Goal: Information Seeking & Learning: Learn about a topic

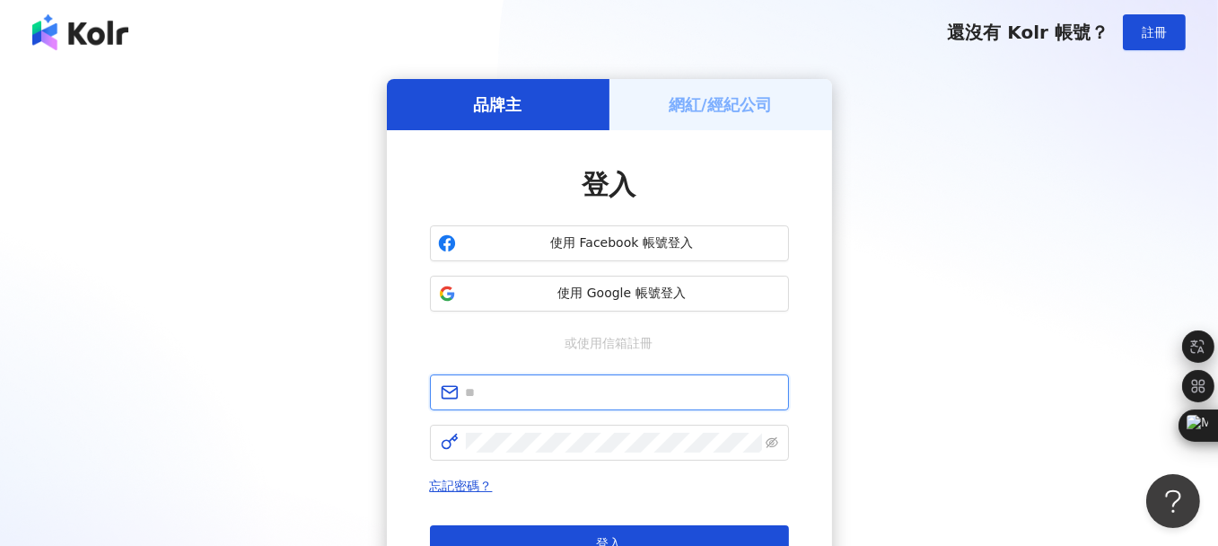
click at [539, 382] on input "text" at bounding box center [622, 392] width 312 height 20
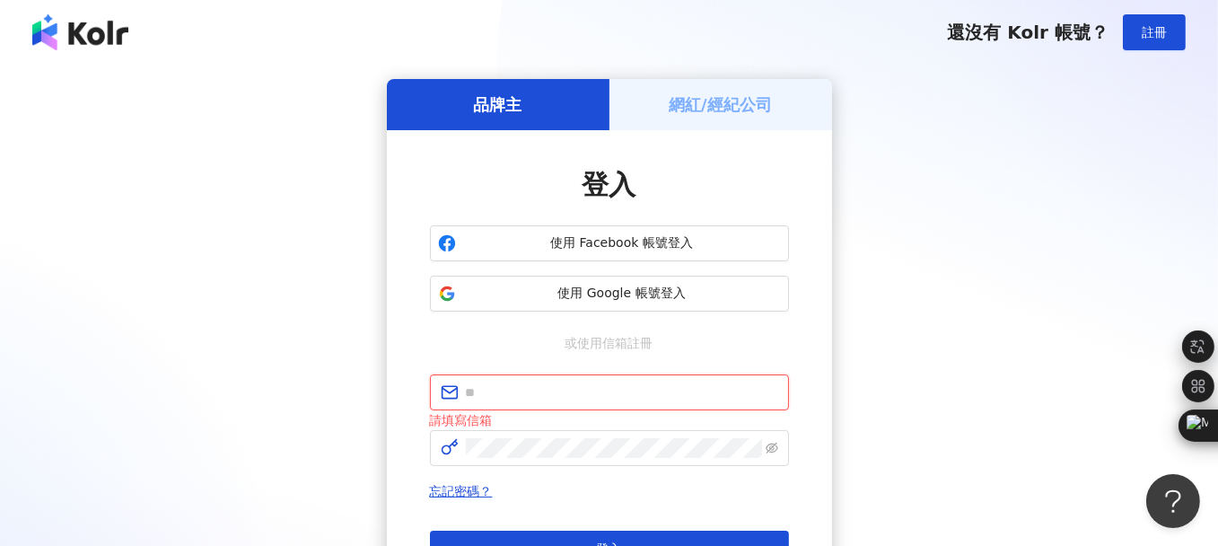
type input "**********"
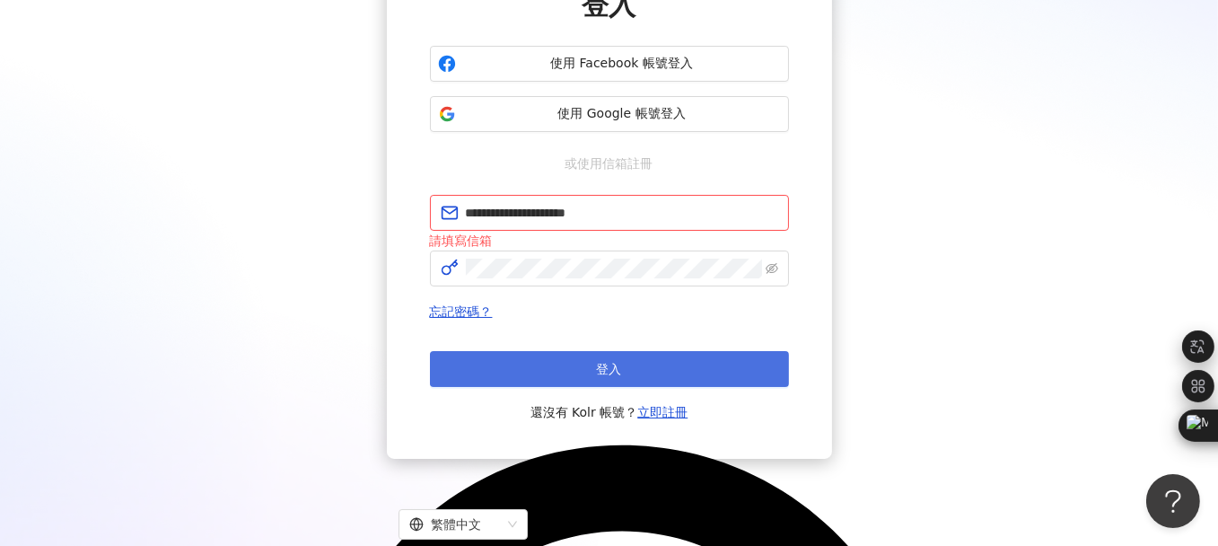
click at [585, 378] on button "登入" at bounding box center [609, 369] width 359 height 36
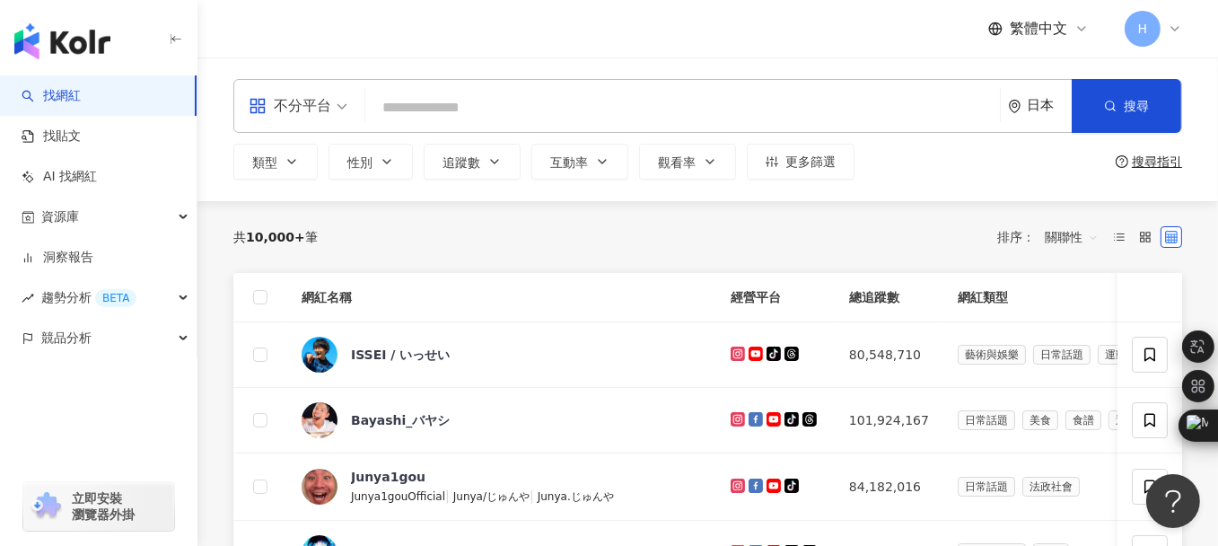
click at [1048, 107] on div "日本" at bounding box center [1049, 105] width 45 height 15
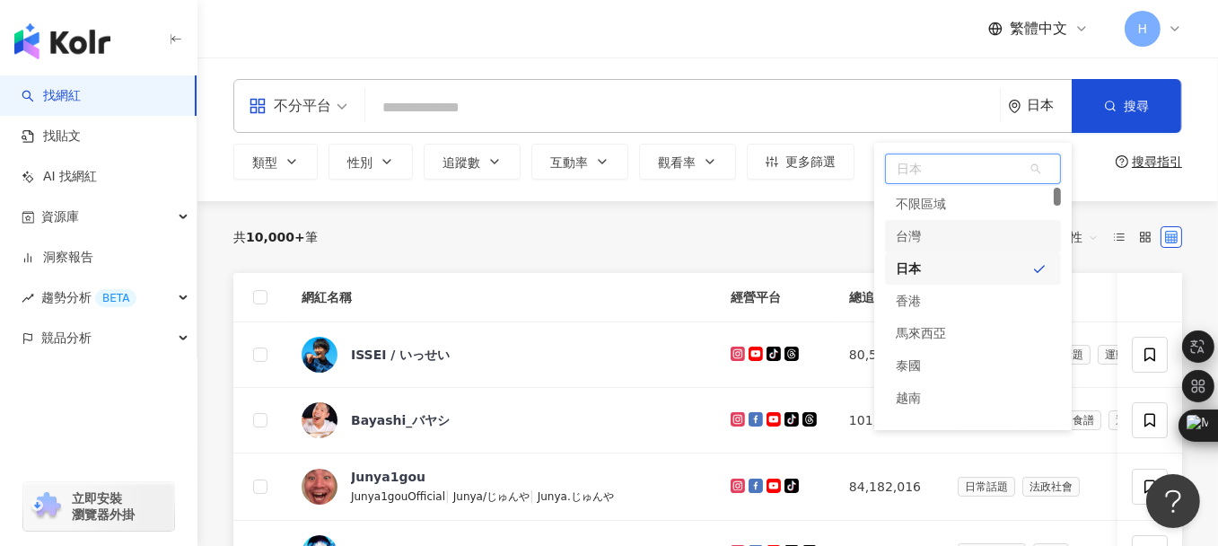
click at [945, 242] on div "台灣" at bounding box center [973, 236] width 176 height 32
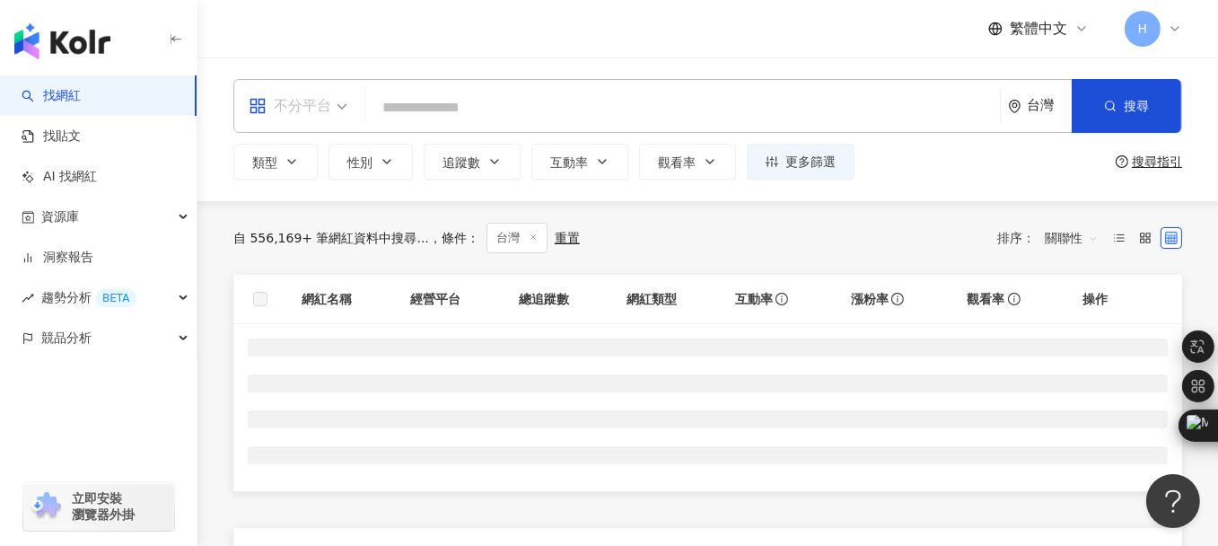
click at [312, 108] on div "不分平台" at bounding box center [290, 106] width 83 height 29
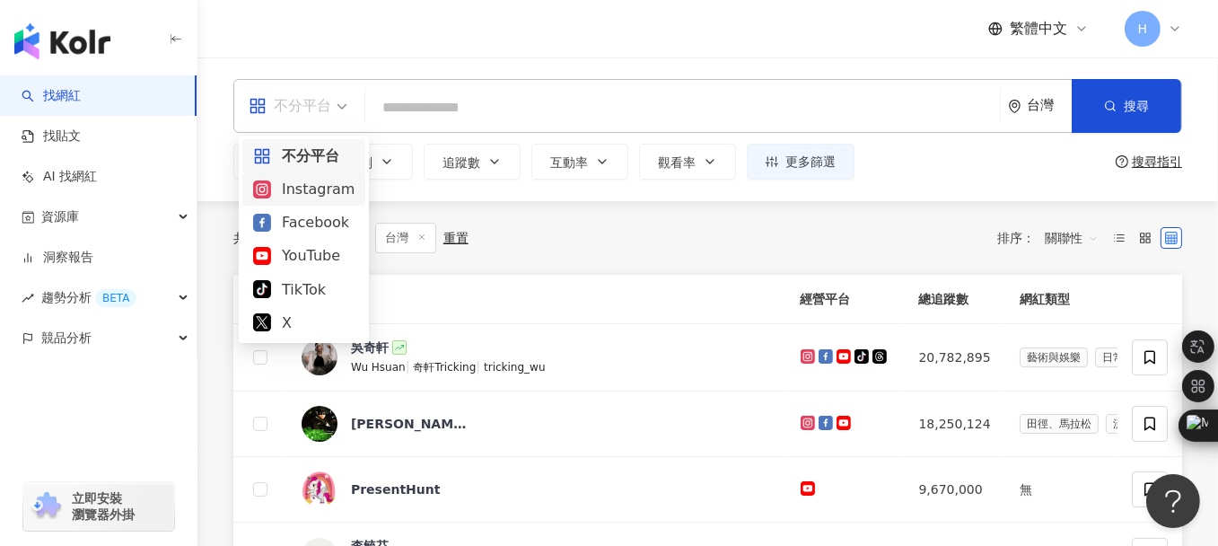
click at [321, 192] on div "Instagram" at bounding box center [303, 189] width 101 height 22
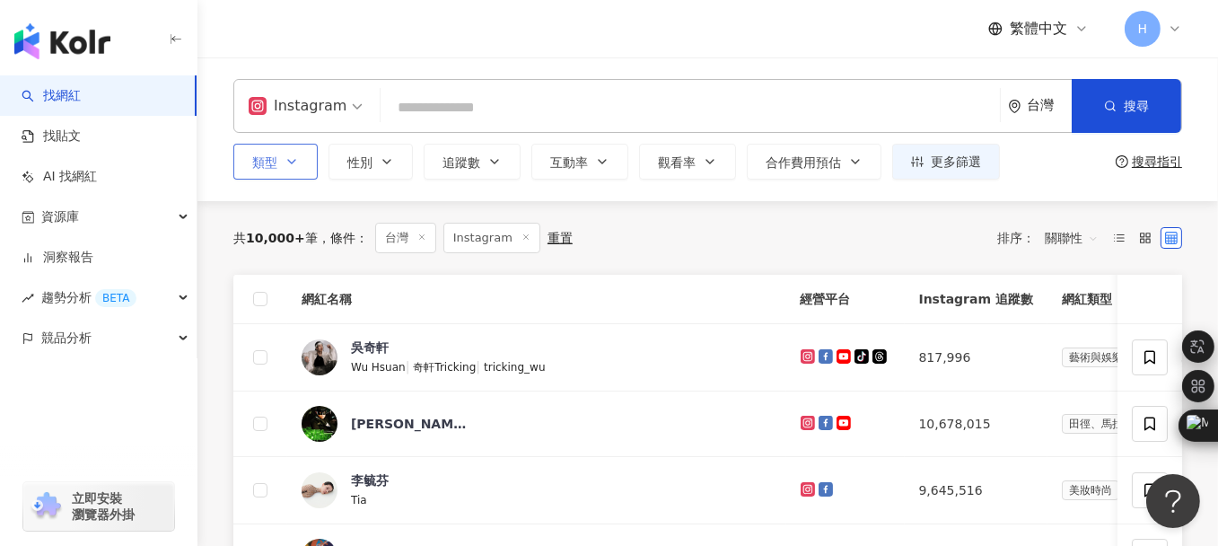
click at [276, 169] on span "類型" at bounding box center [264, 162] width 25 height 14
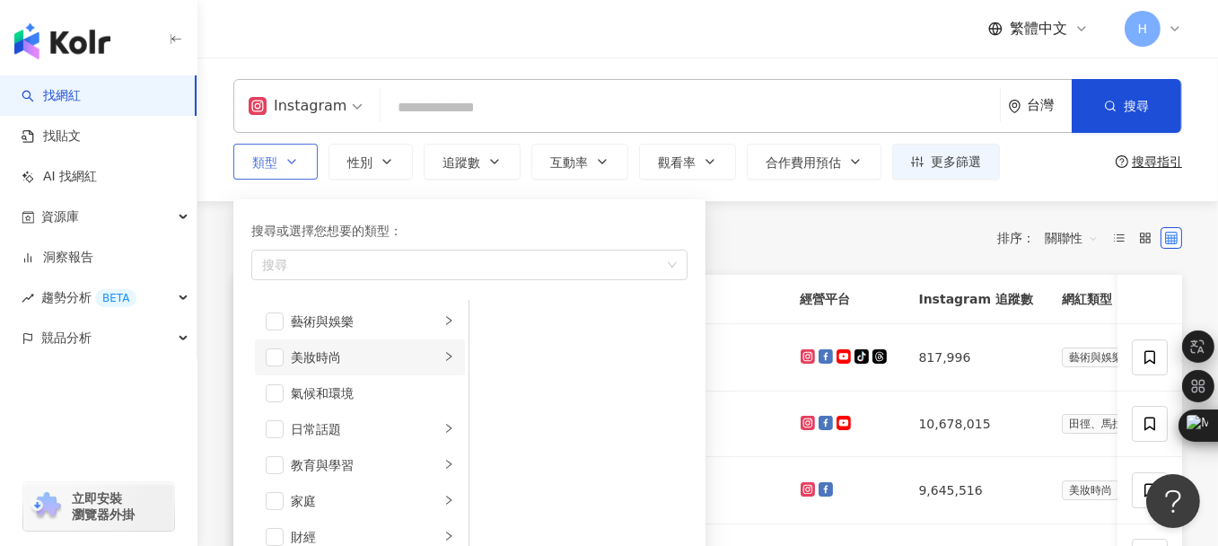
scroll to position [90, 0]
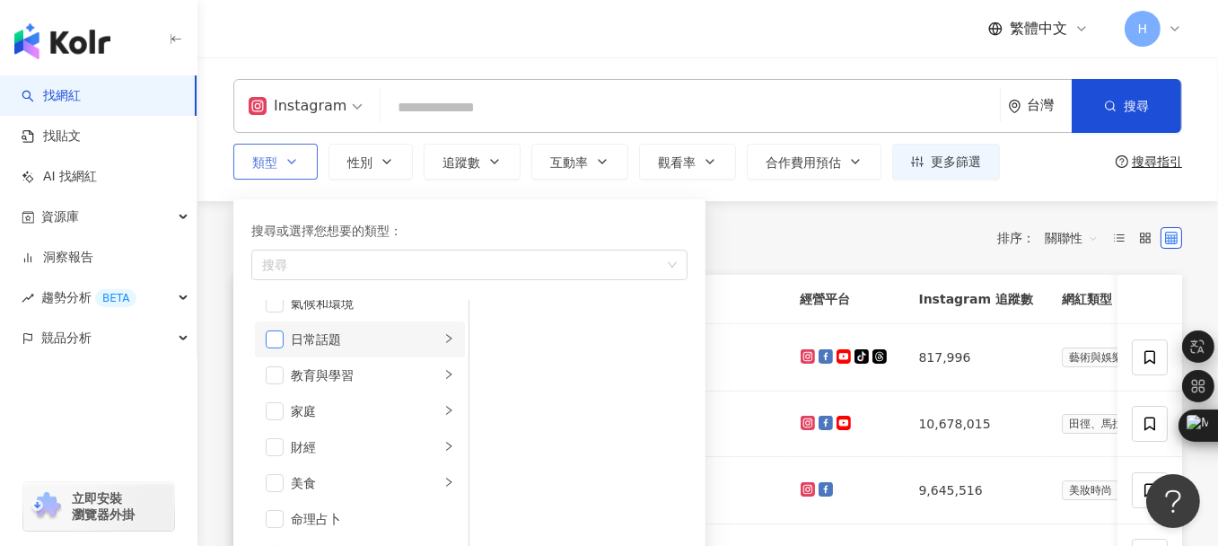
click at [266, 347] on span "button" at bounding box center [275, 339] width 18 height 18
click at [277, 413] on span "button" at bounding box center [275, 411] width 18 height 18
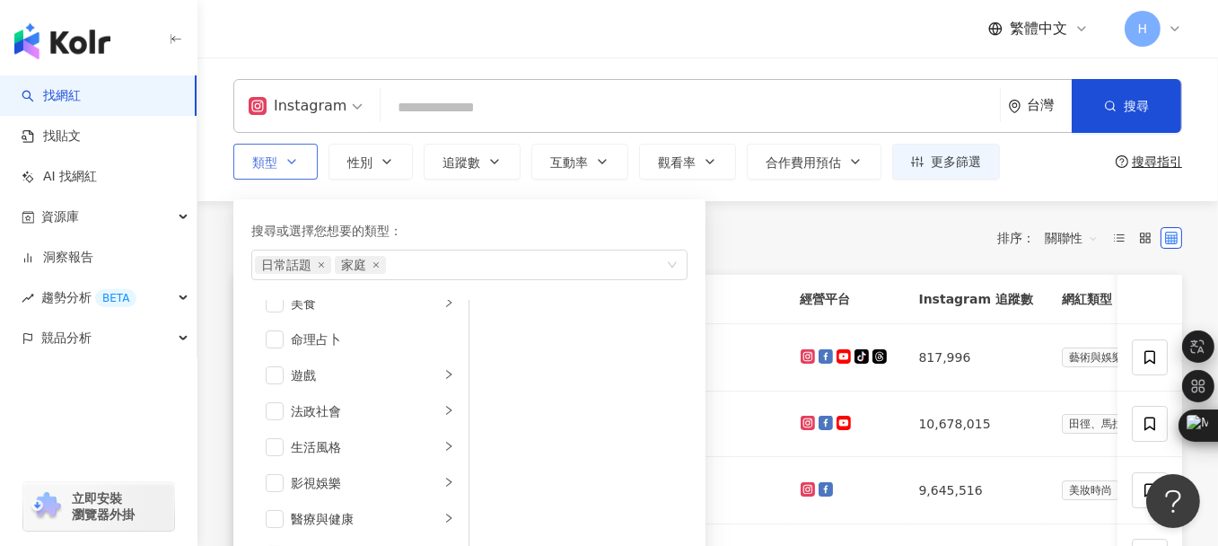
scroll to position [359, 0]
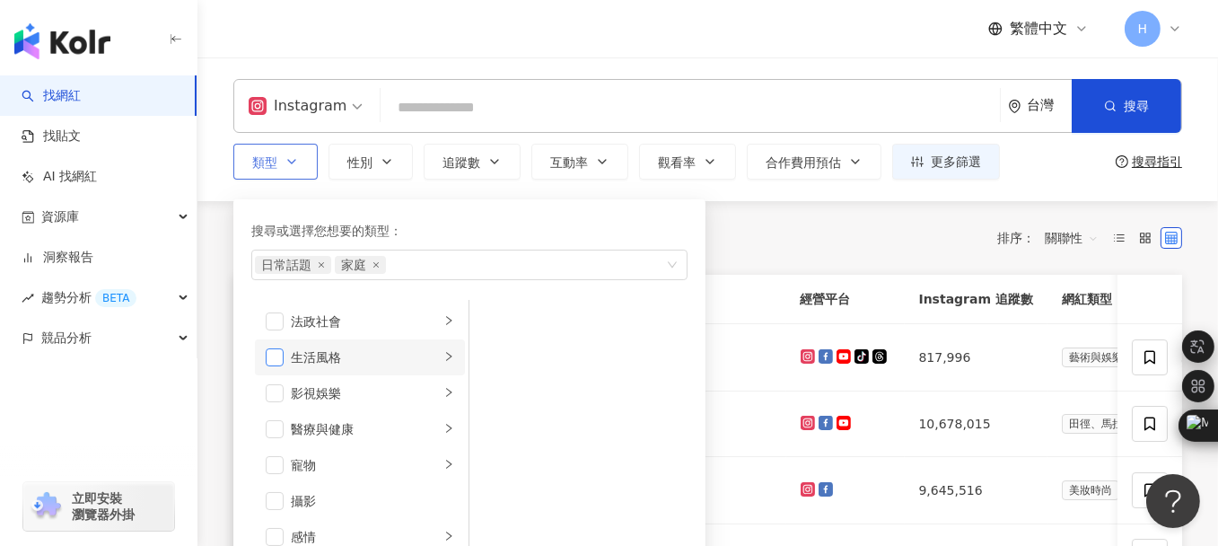
click at [276, 354] on span "button" at bounding box center [275, 357] width 18 height 18
click at [277, 388] on span "button" at bounding box center [275, 393] width 18 height 18
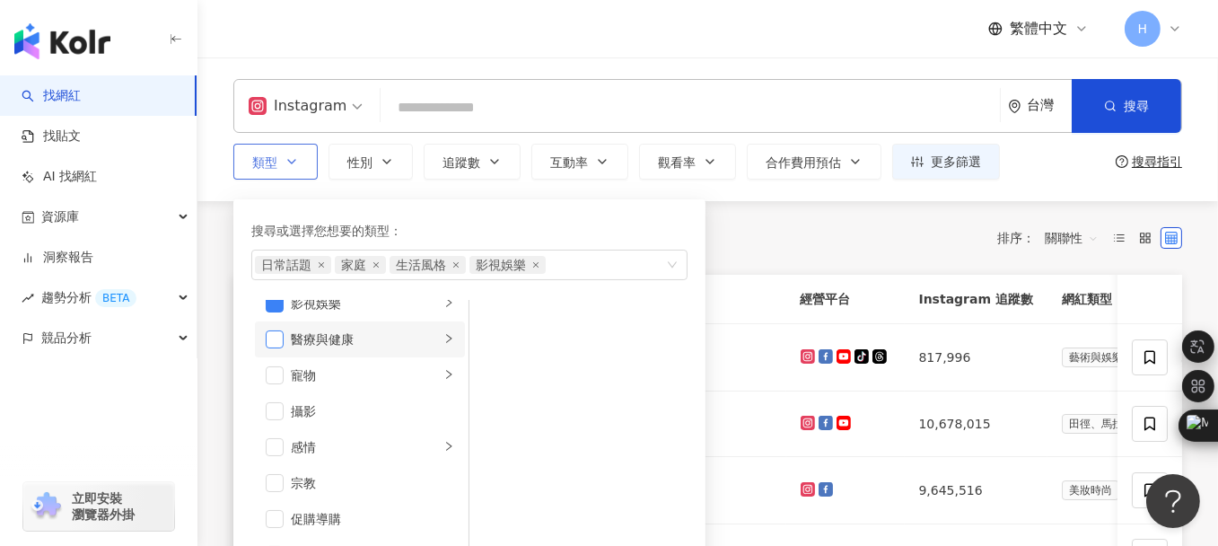
scroll to position [539, 0]
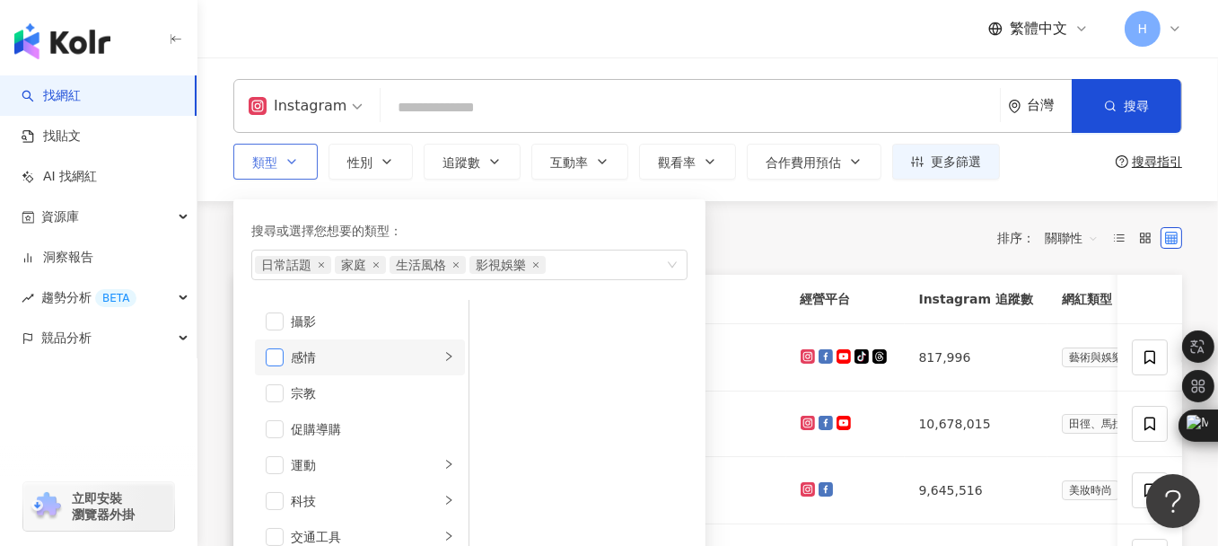
click at [276, 364] on span "button" at bounding box center [275, 357] width 18 height 18
click at [276, 432] on span "button" at bounding box center [275, 429] width 18 height 18
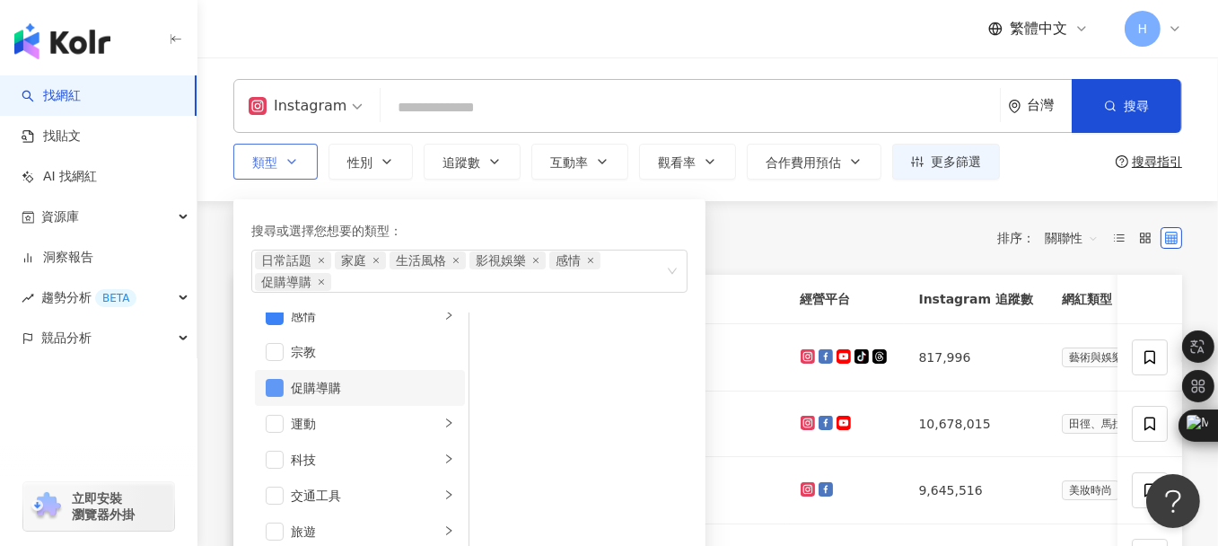
scroll to position [621, 0]
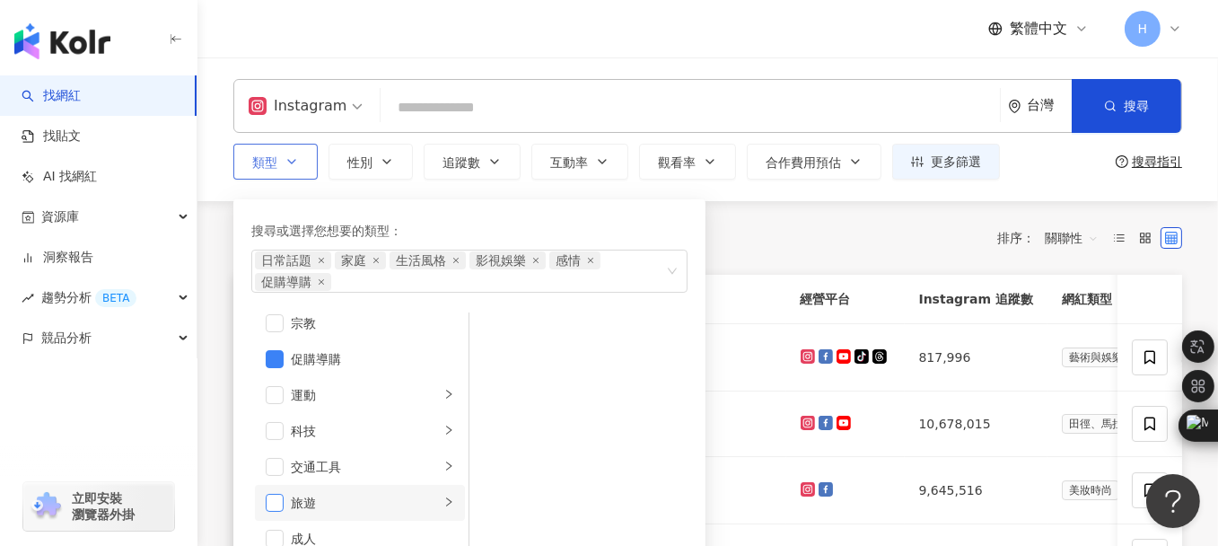
click at [267, 502] on span "button" at bounding box center [275, 503] width 18 height 18
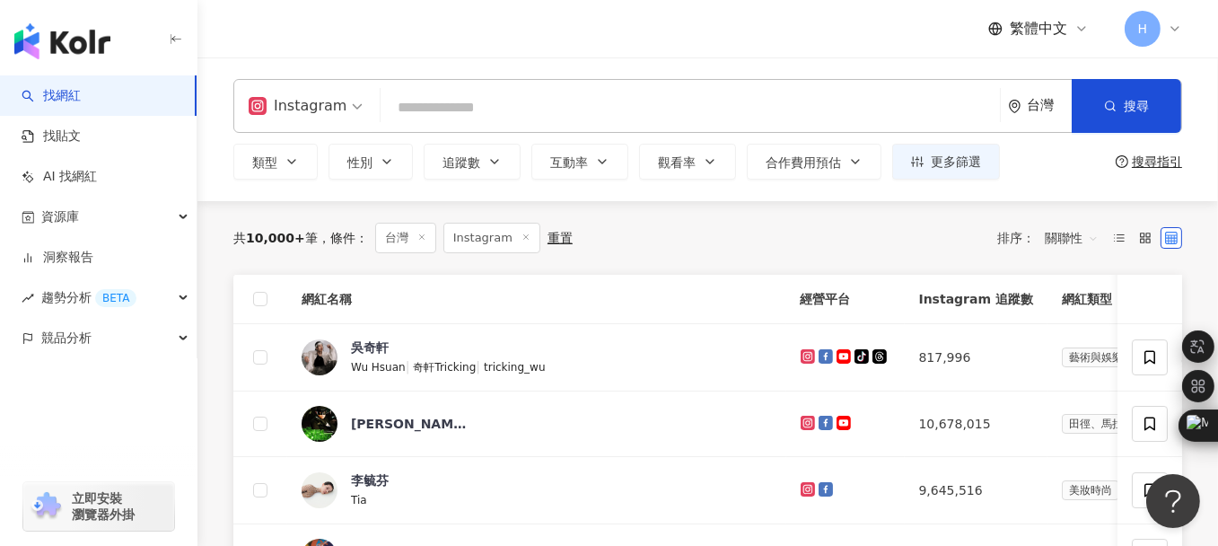
click at [230, 170] on div "Instagram 台灣 搜尋 類型 搜尋或選擇您想要的類型： 日常話題 家庭 生活風格 影視娛樂 感情 促購導購 旅遊 藝術與娛樂 美妝時尚 氣候和環境 日…" at bounding box center [708, 129] width 1021 height 101
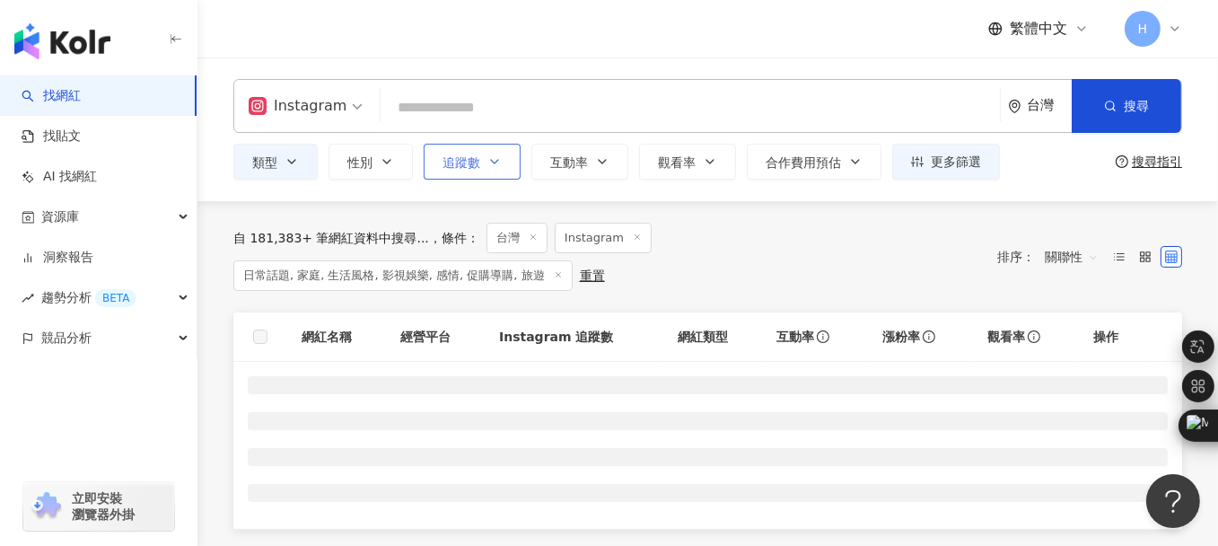
click at [469, 170] on span "追蹤數" at bounding box center [462, 162] width 38 height 14
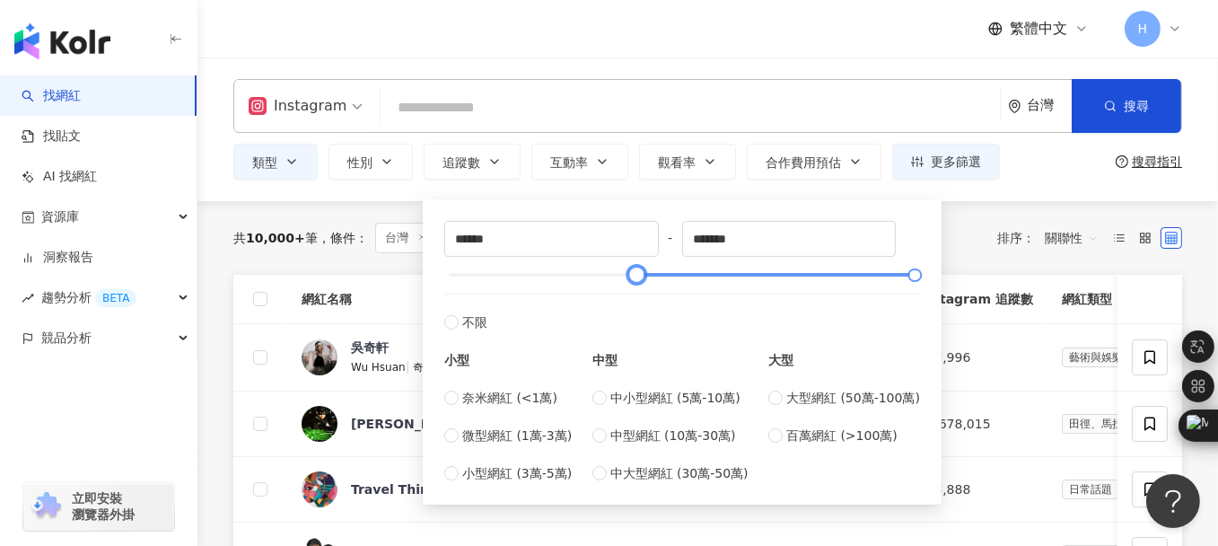
click at [637, 277] on div at bounding box center [683, 274] width 466 height 11
click at [539, 272] on div at bounding box center [683, 274] width 466 height 11
click at [470, 274] on div at bounding box center [683, 274] width 466 height 11
type input "*****"
click at [458, 274] on div at bounding box center [683, 274] width 466 height 11
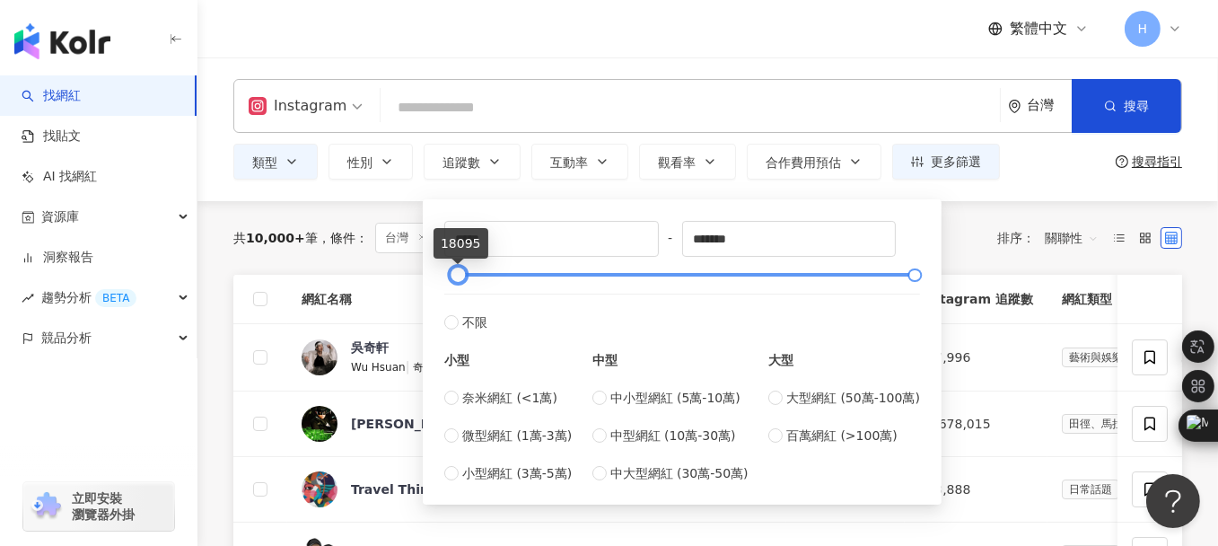
click at [453, 274] on div at bounding box center [458, 275] width 10 height 10
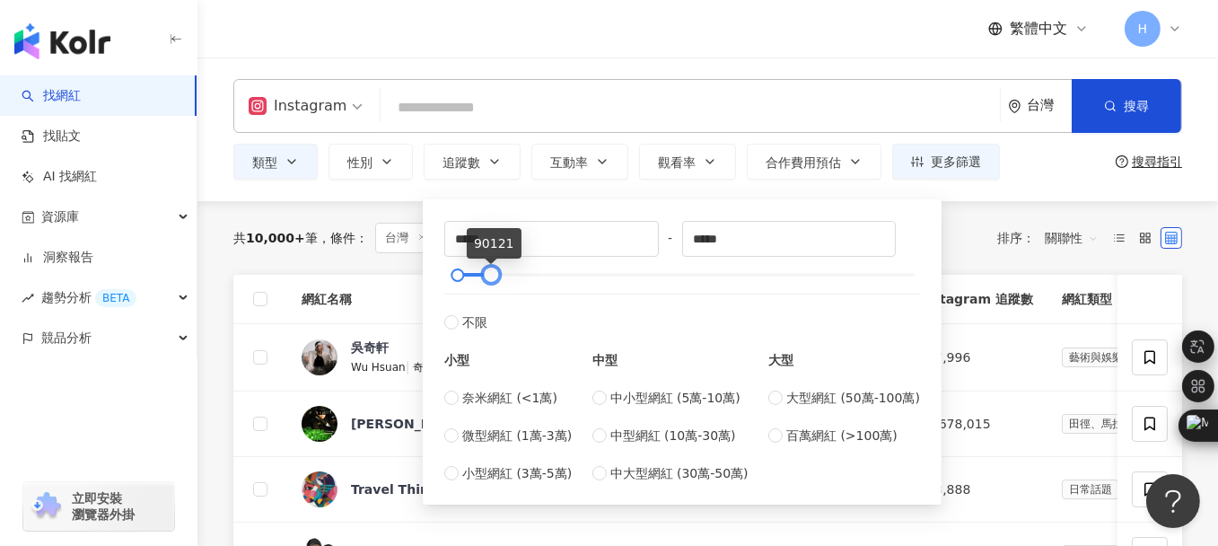
type input "*****"
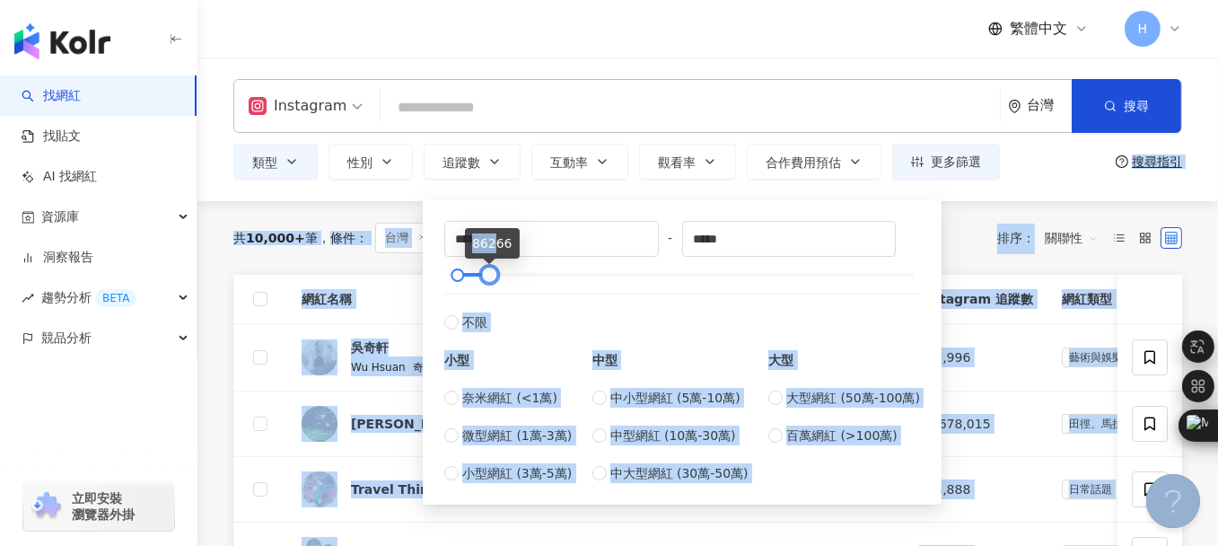
drag, startPoint x: 917, startPoint y: 270, endPoint x: 491, endPoint y: 259, distance: 425.7
click at [491, 259] on body "找網紅 找貼文 AI 找網紅 資源庫 洞察報告 趨勢分析 BETA 競品分析 立即安裝 瀏覽器外掛 繁體中文 H Instagram 台灣 搜尋 類型 性別 …" at bounding box center [609, 273] width 1218 height 546
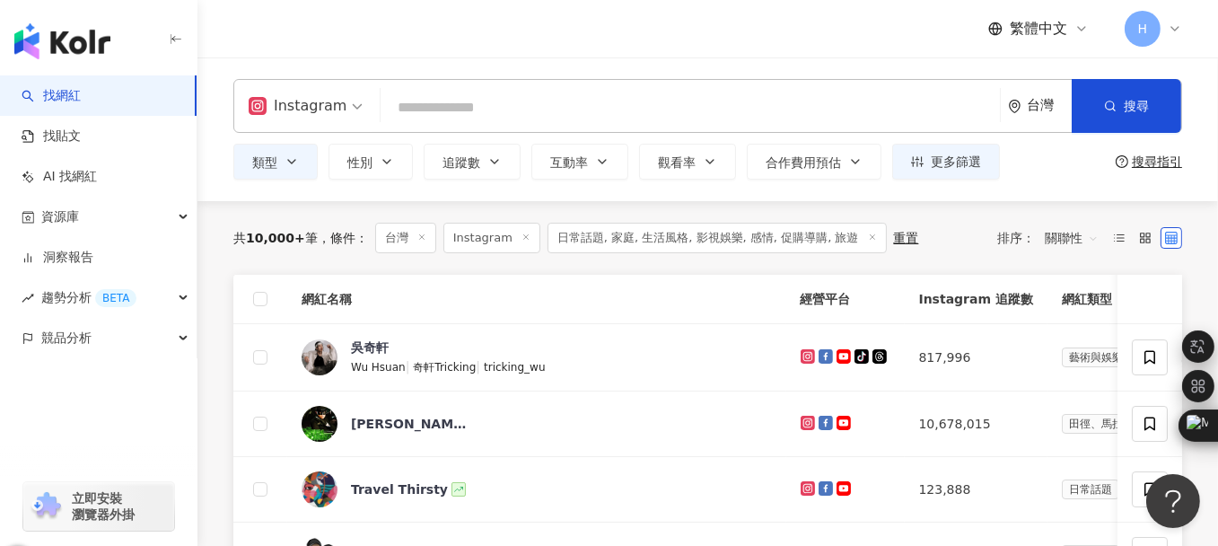
click at [419, 194] on div "Instagram 台灣 搜尋 類型 性別 追蹤數 互動率 觀看率 合作費用預估 更多篩選 ***** - ***** 不限 小型 奈米網紅 (<1萬) 微型…" at bounding box center [708, 129] width 1021 height 144
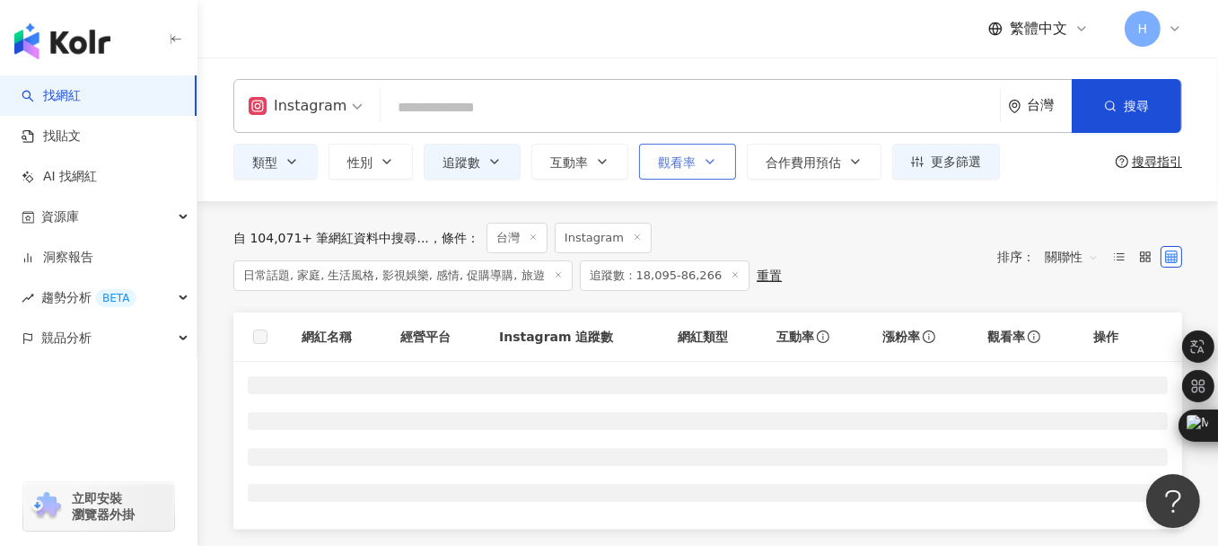
click at [681, 170] on button "觀看率" at bounding box center [687, 162] width 97 height 36
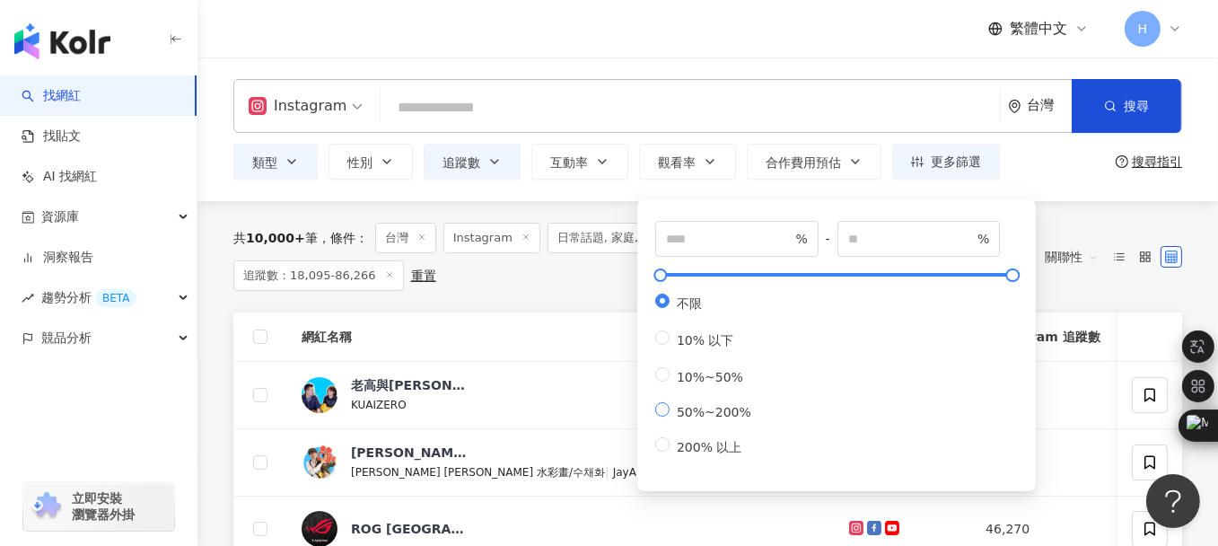
type input "**"
type input "***"
click at [549, 289] on div "共 10,000+ 筆 條件 ： 台灣 Instagram 日常話題, 家庭, 生活風格, 影視娛樂, 感情, 促購導購, 旅遊 追蹤數：18,095-86,…" at bounding box center [606, 257] width 746 height 68
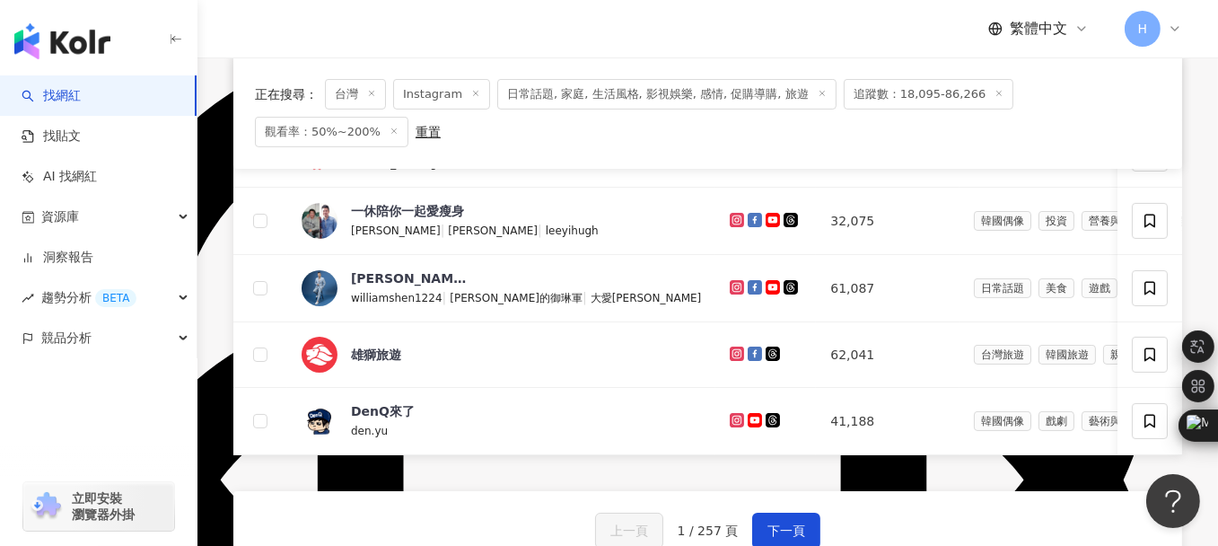
scroll to position [718, 0]
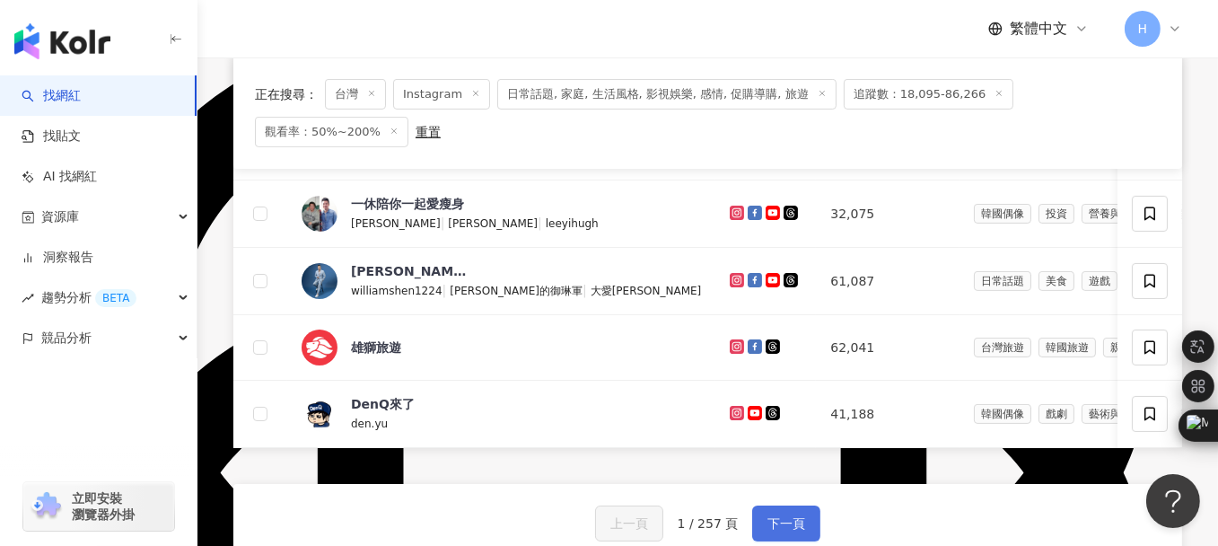
click at [774, 516] on span "下一頁" at bounding box center [787, 523] width 38 height 14
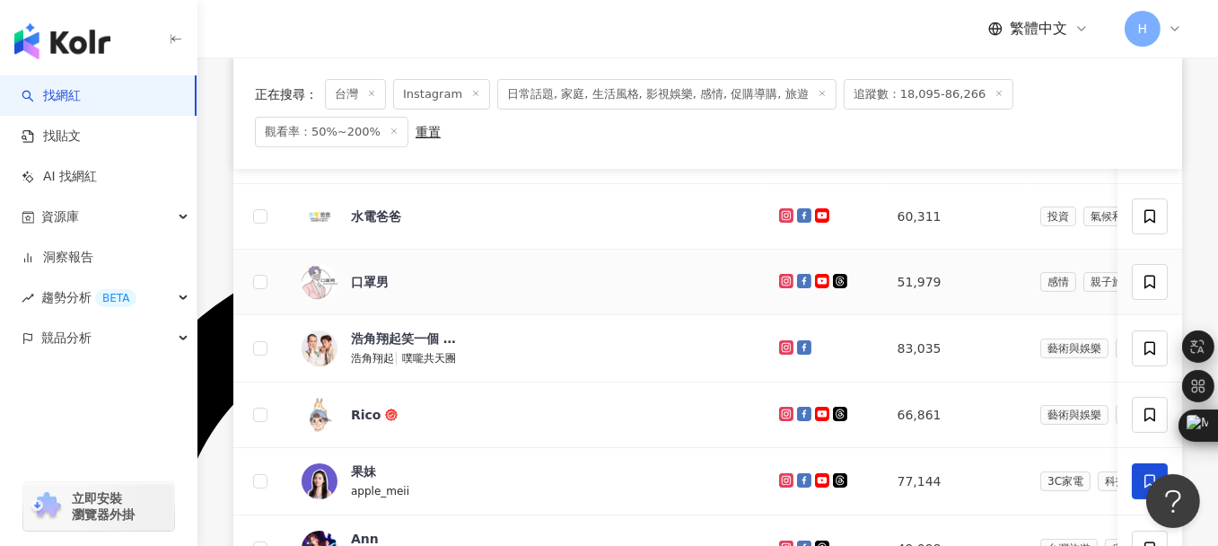
scroll to position [539, 0]
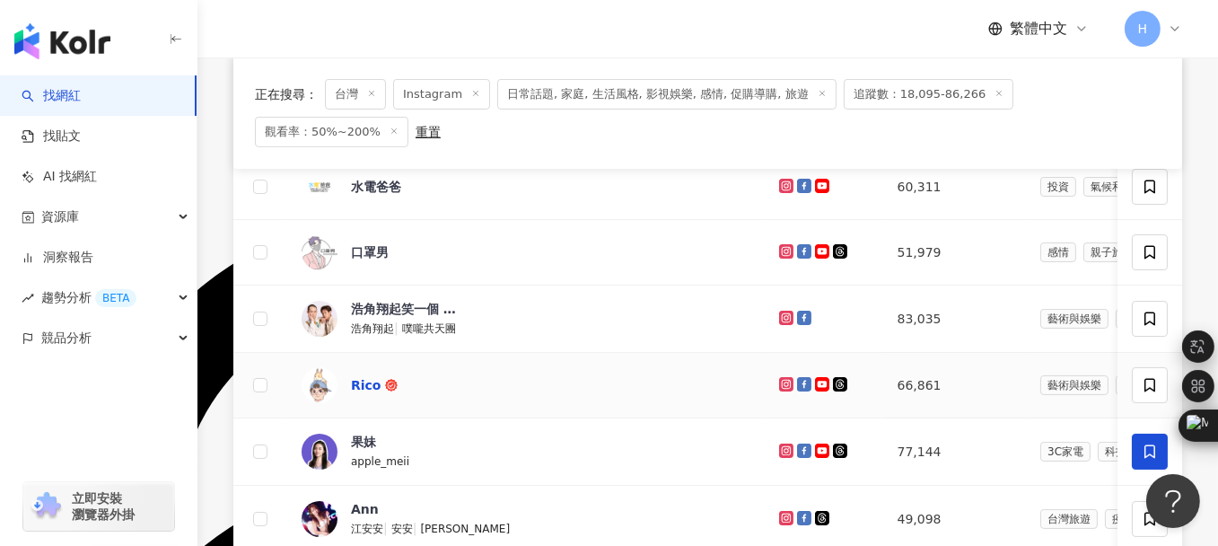
click at [365, 376] on div "Rico" at bounding box center [366, 385] width 31 height 18
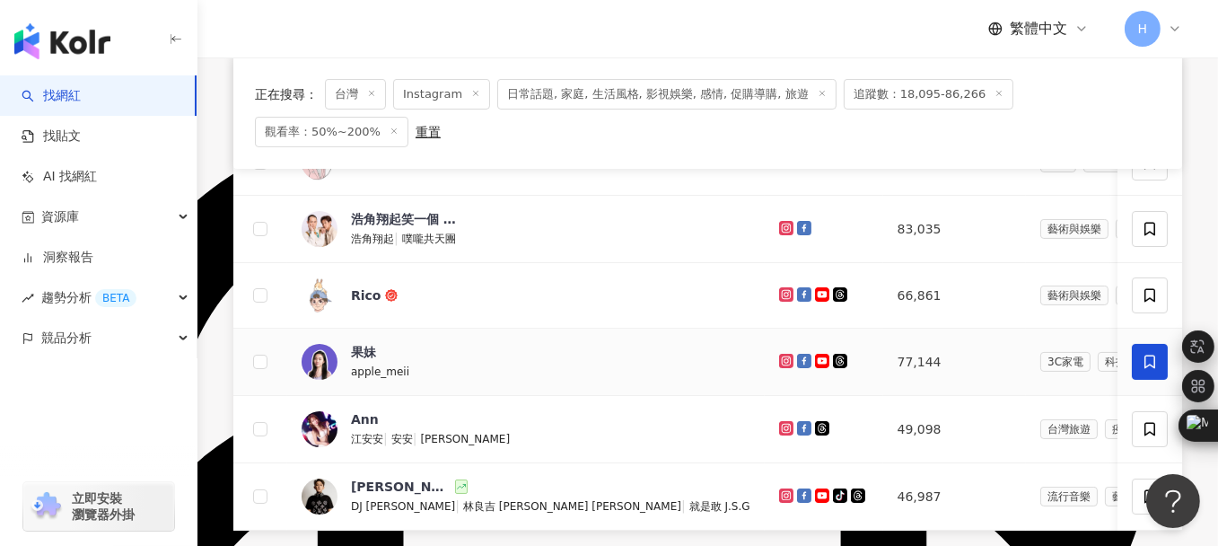
scroll to position [718, 0]
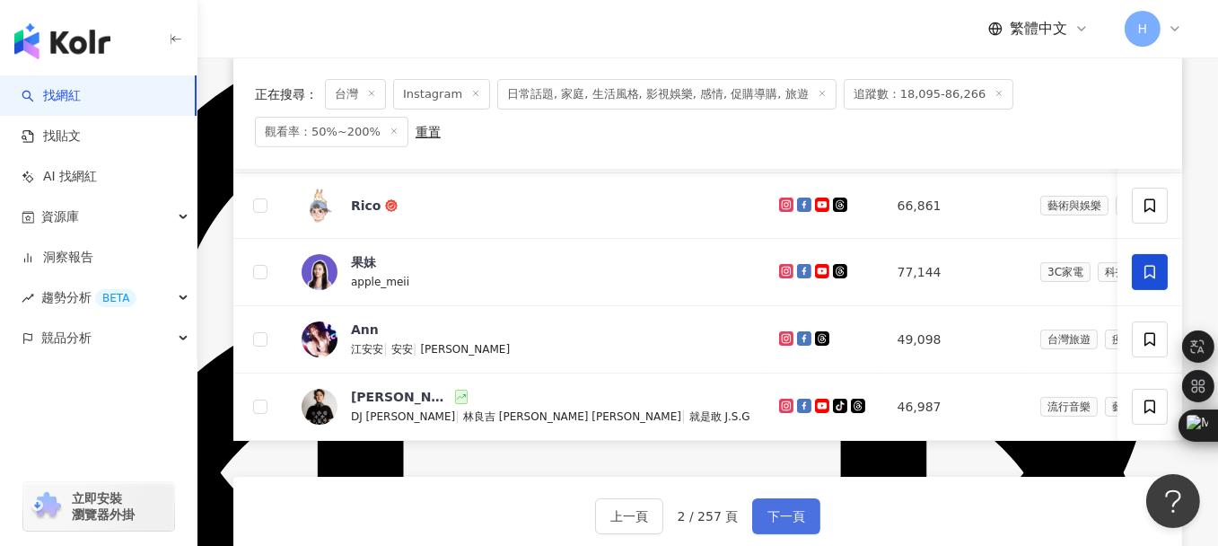
click at [796, 509] on span "下一頁" at bounding box center [787, 516] width 38 height 14
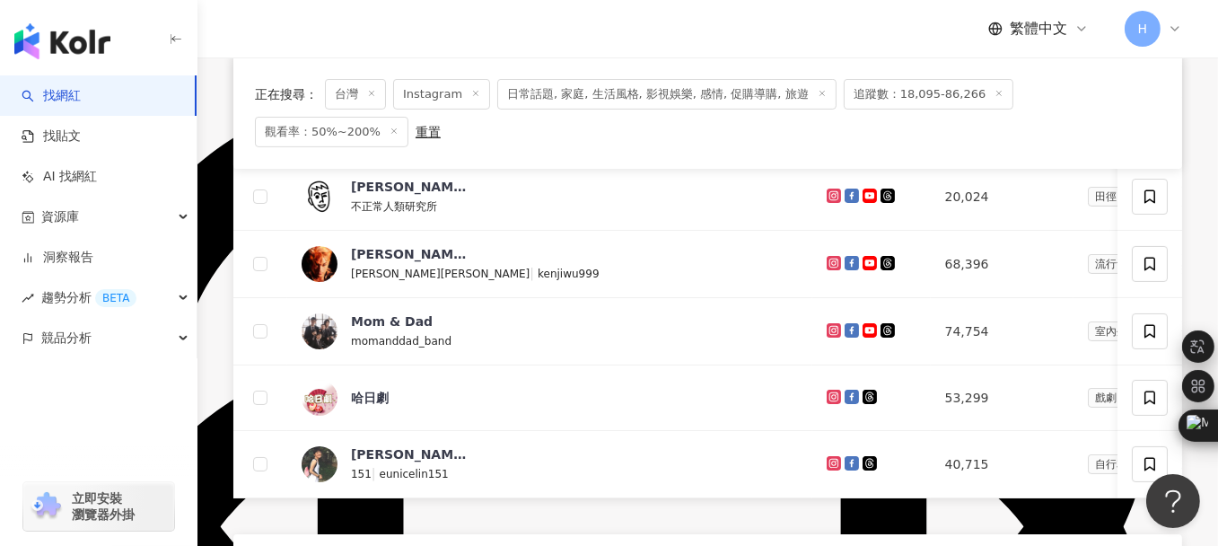
scroll to position [898, 0]
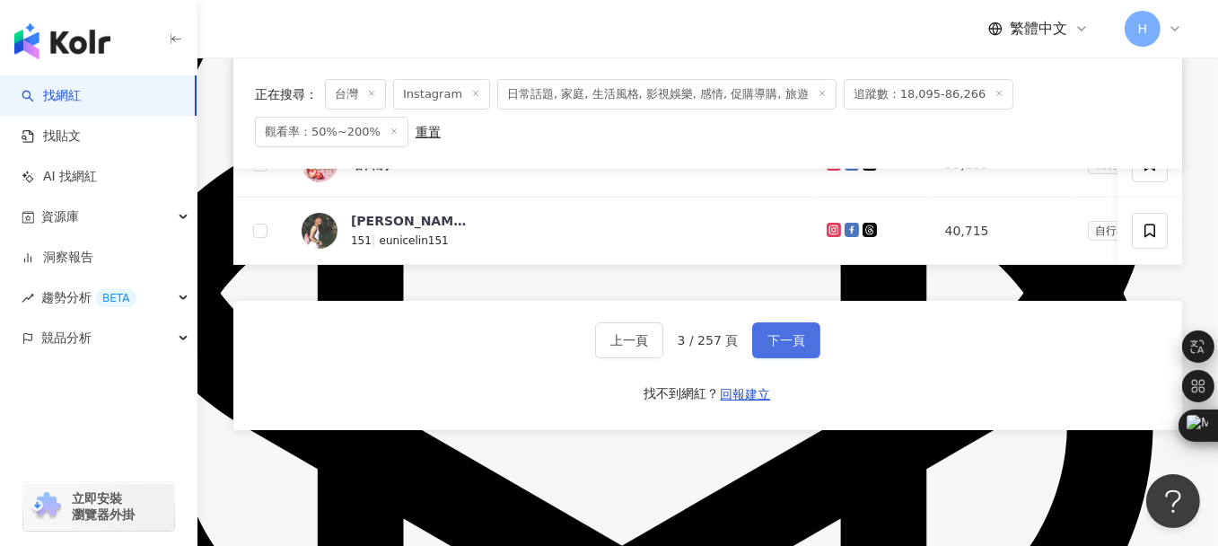
click at [805, 336] on button "下一頁" at bounding box center [786, 340] width 68 height 36
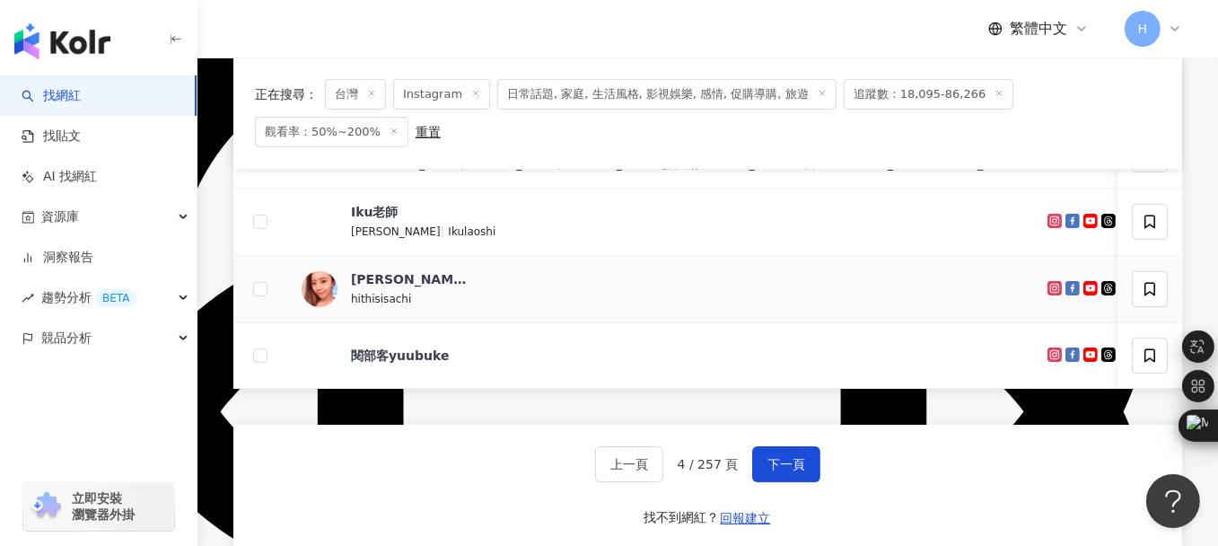
scroll to position [808, 0]
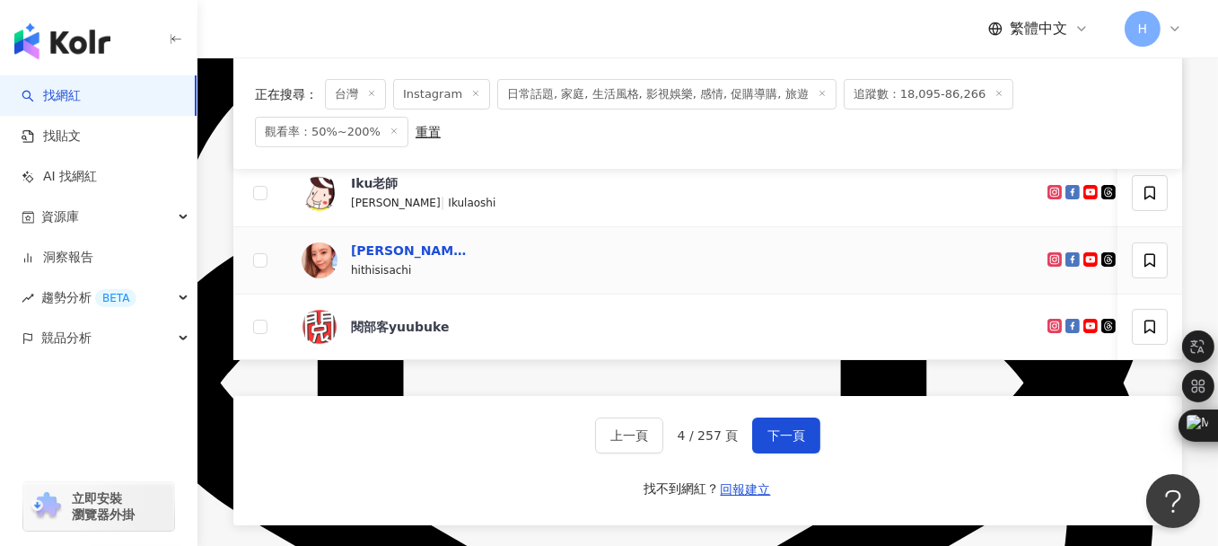
click at [365, 252] on div "阿淇博士 Dr.Achi" at bounding box center [409, 251] width 117 height 18
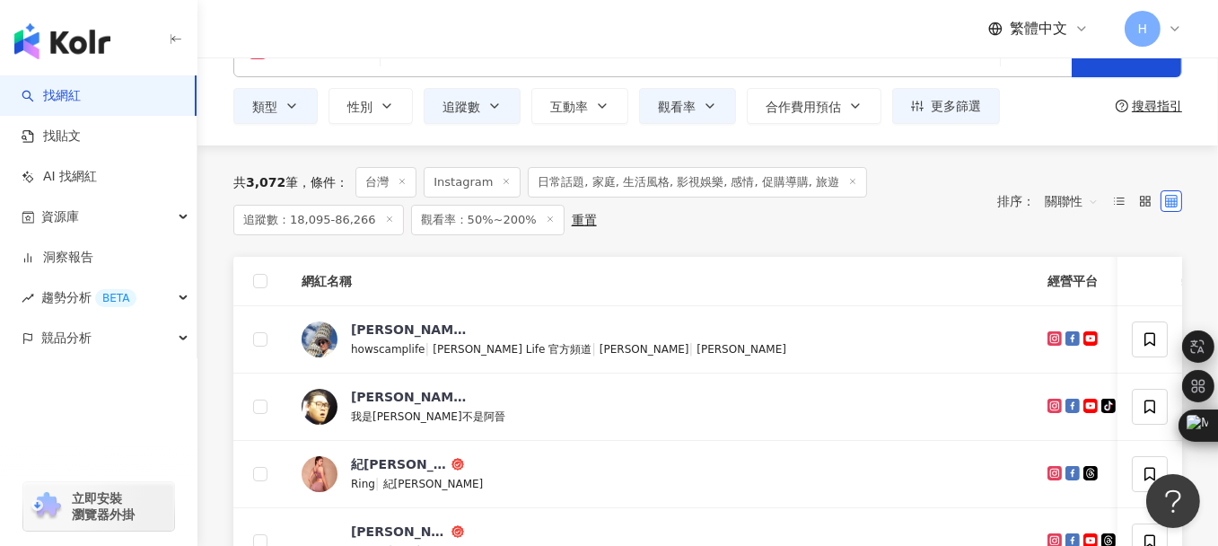
scroll to position [0, 0]
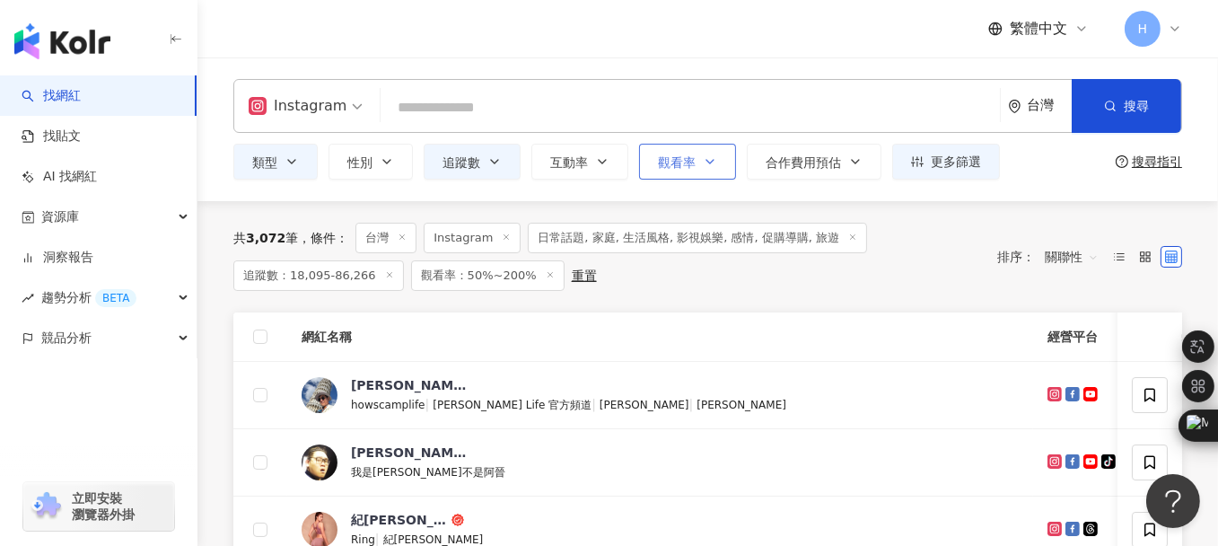
click at [689, 162] on span "觀看率" at bounding box center [677, 162] width 38 height 14
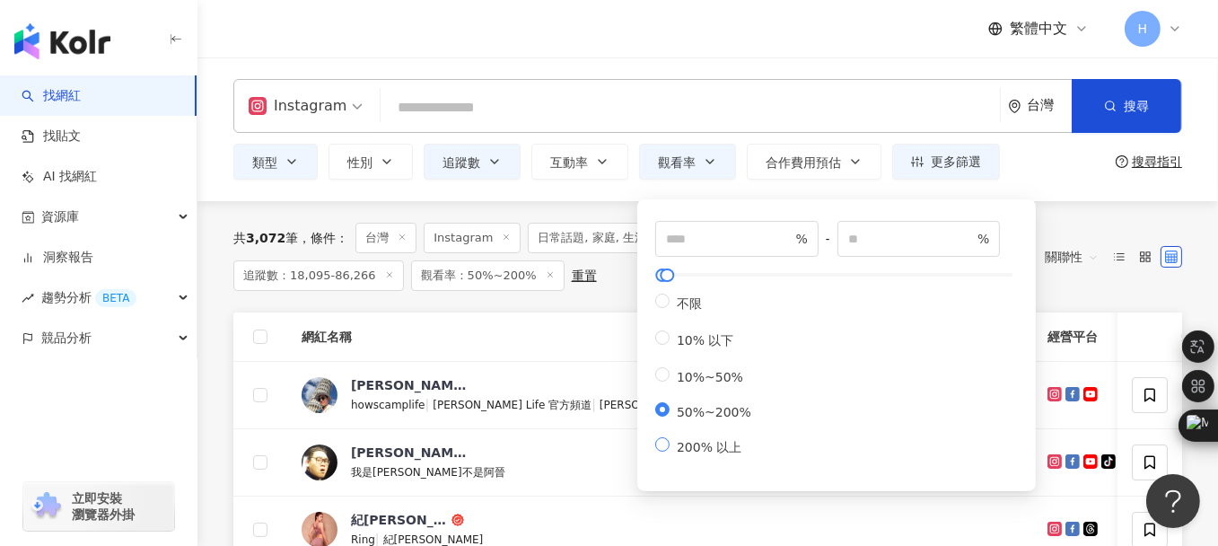
click at [696, 454] on span "200% 以上" at bounding box center [709, 447] width 79 height 14
type input "***"
click at [617, 198] on div "Instagram 台灣 搜尋 類型 性別 追蹤數 互動率 觀看率 合作費用預估 更多篩選 ***** - ***** 不限 小型 奈米網紅 (<1萬) 微型…" at bounding box center [708, 129] width 1021 height 144
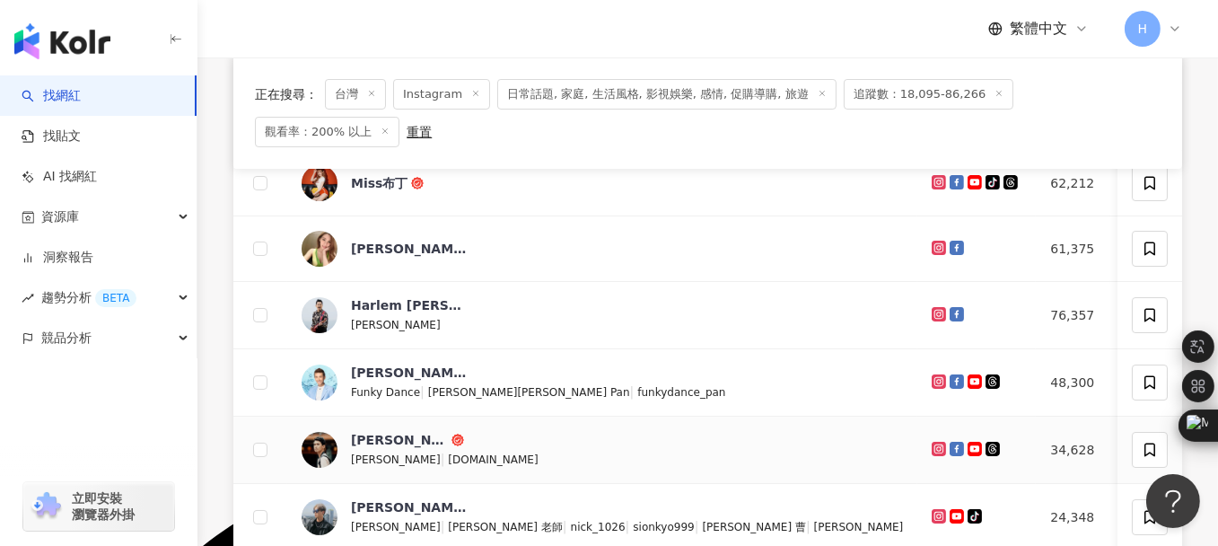
scroll to position [180, 0]
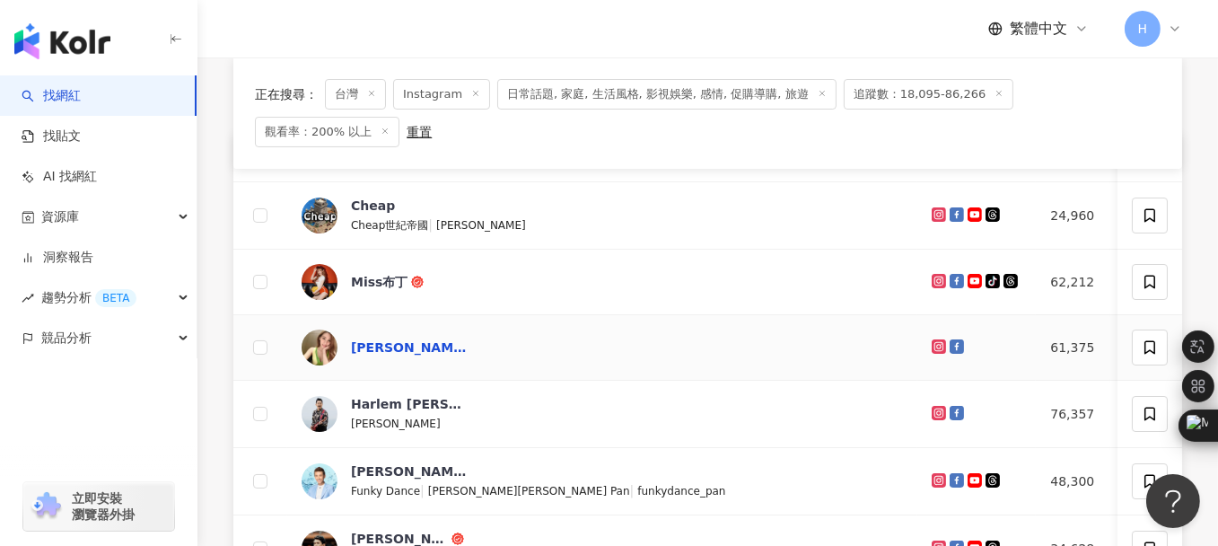
click at [381, 338] on div "[PERSON_NAME]" at bounding box center [409, 347] width 117 height 18
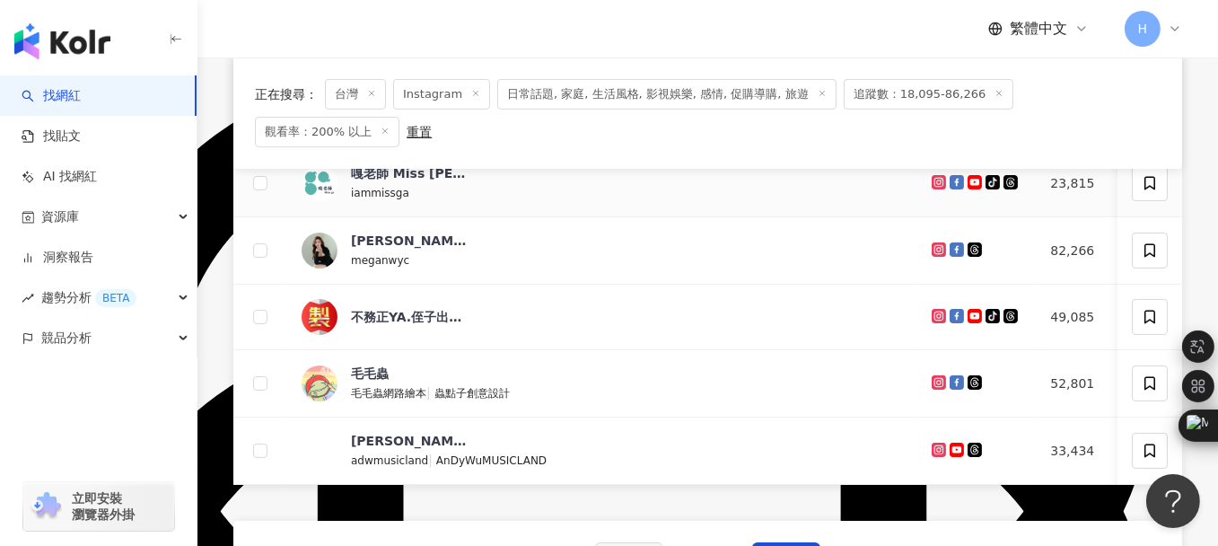
scroll to position [718, 0]
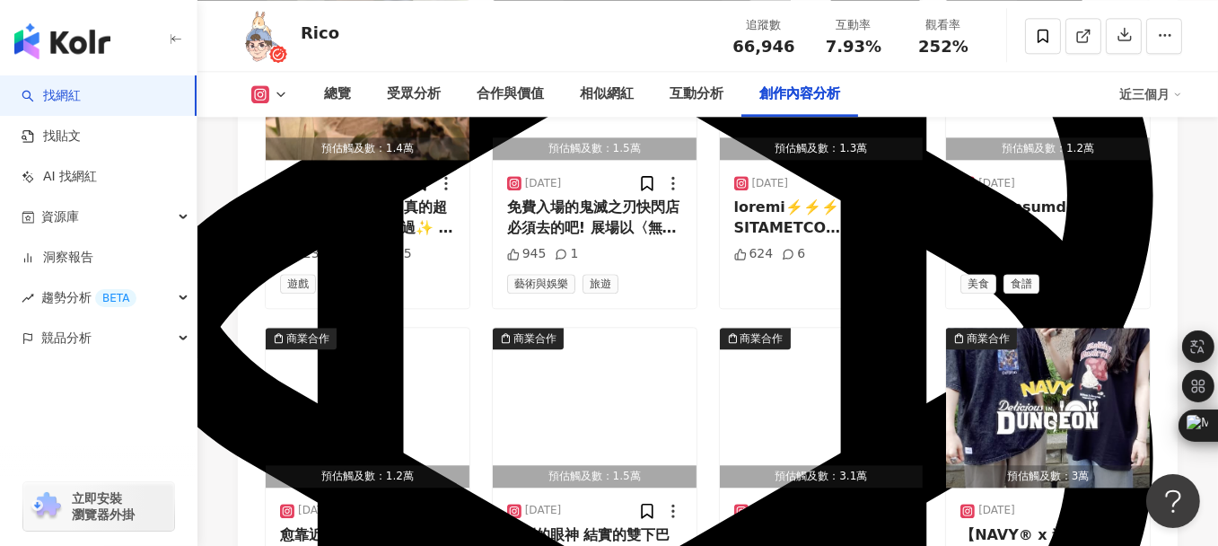
scroll to position [5567, 0]
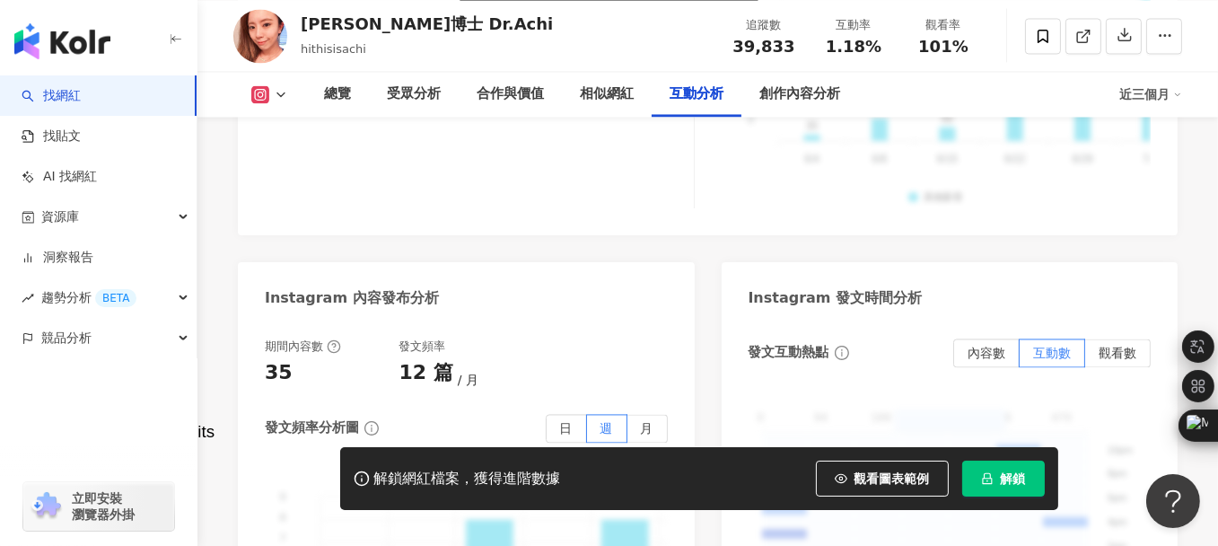
scroll to position [4489, 0]
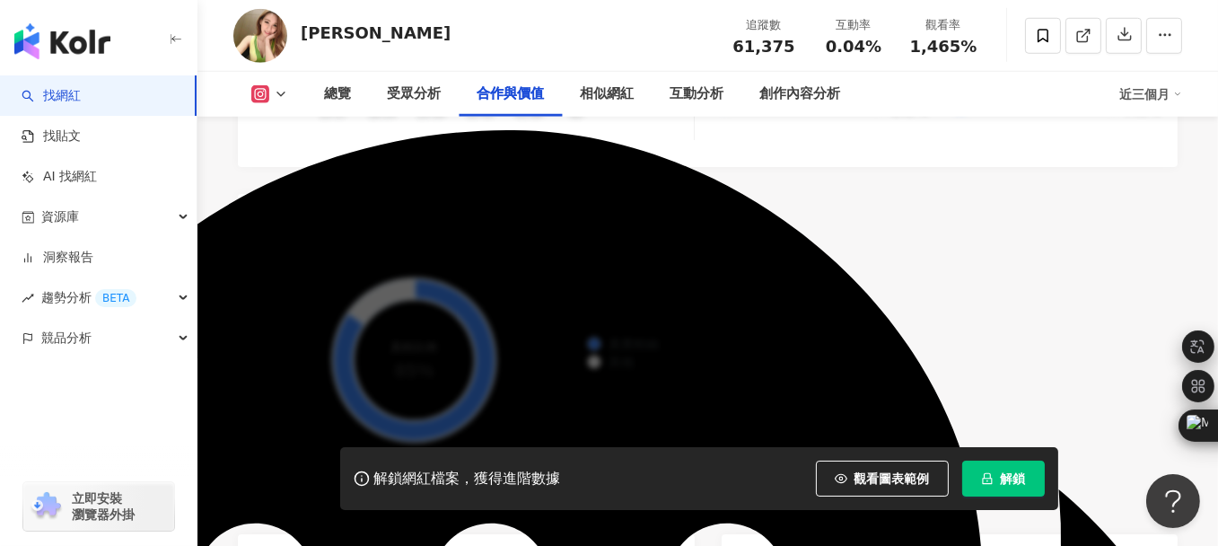
scroll to position [2783, 0]
